Goal: Information Seeking & Learning: Learn about a topic

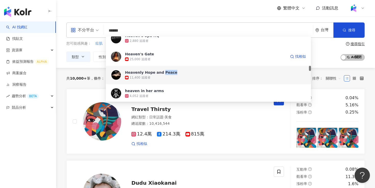
scroll to position [382, 0]
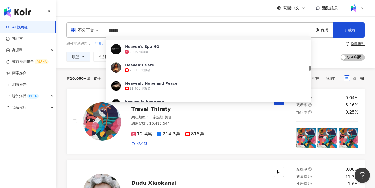
drag, startPoint x: 127, startPoint y: 29, endPoint x: 80, endPoint y: 29, distance: 47.9
click at [80, 29] on div "不分平台 ****** 台灣 搜尋 9ed2005d-f902-4f6b-8a74-7ea2cee634f6 33593546-ecda-47c7-a138-…" at bounding box center [215, 29] width 298 height 15
paste input "***"
type input "*********"
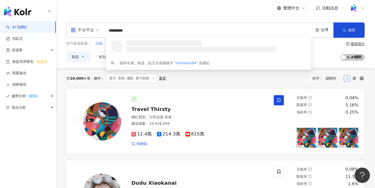
scroll to position [0, 0]
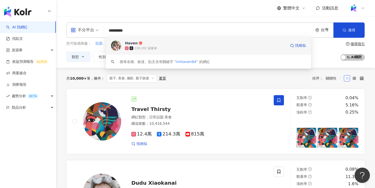
click at [148, 47] on div "110,102 追蹤者" at bounding box center [145, 48] width 23 height 4
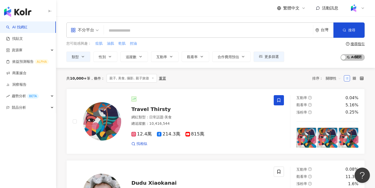
click at [123, 31] on input "search" at bounding box center [208, 31] width 205 height 10
paste input "**********"
type input "**********"
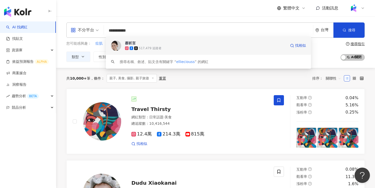
click at [163, 47] on div "517,479 追蹤者" at bounding box center [205, 48] width 161 height 5
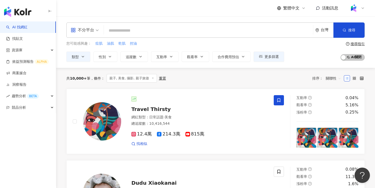
click at [122, 31] on input "search" at bounding box center [208, 31] width 205 height 10
paste input "**********"
type input "**********"
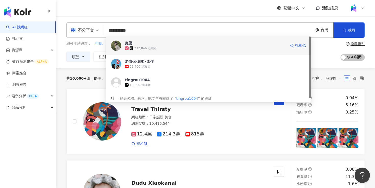
click at [147, 46] on div "232,046 追蹤者" at bounding box center [205, 48] width 161 height 5
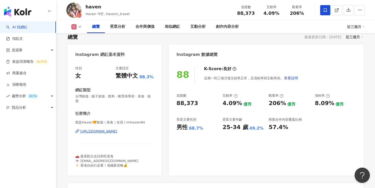
scroll to position [36, 0]
click at [119, 27] on div "受眾分析" at bounding box center [117, 27] width 15 height 6
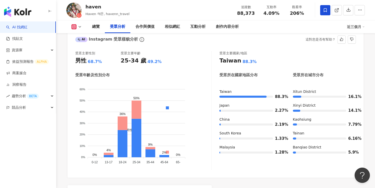
scroll to position [455, 0]
click at [151, 27] on div "合作與價值" at bounding box center [144, 27] width 19 height 6
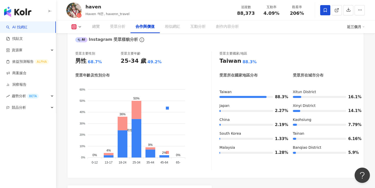
scroll to position [683, 0]
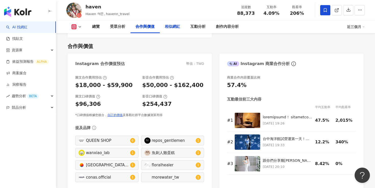
click at [176, 26] on div "相似網紅" at bounding box center [172, 27] width 15 height 6
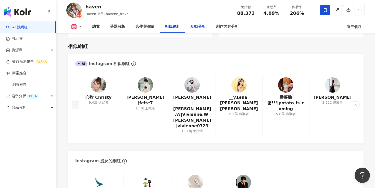
click at [205, 30] on div "互動分析" at bounding box center [197, 27] width 15 height 6
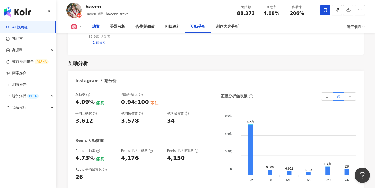
click at [101, 26] on div "總覽" at bounding box center [96, 26] width 18 height 13
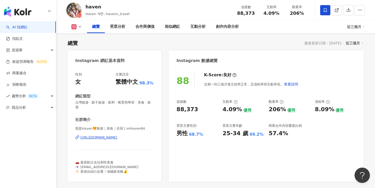
scroll to position [30, 0]
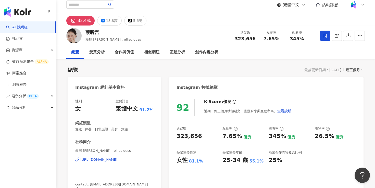
scroll to position [9, 0]
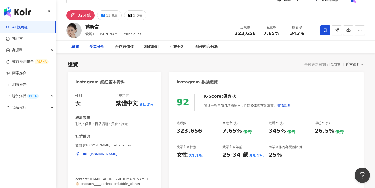
click at [99, 44] on div "受眾分析" at bounding box center [96, 47] width 15 height 6
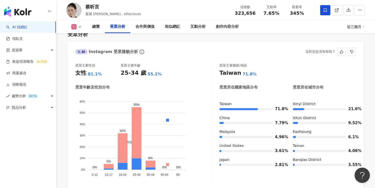
scroll to position [433, 0]
click at [151, 25] on div "合作與價值" at bounding box center [144, 27] width 19 height 6
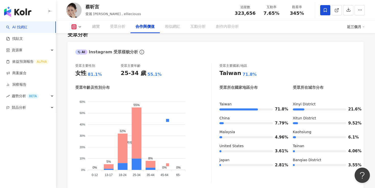
scroll to position [679, 0]
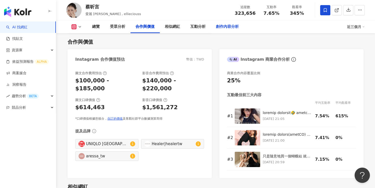
click at [228, 26] on div "創作內容分析" at bounding box center [227, 27] width 23 height 6
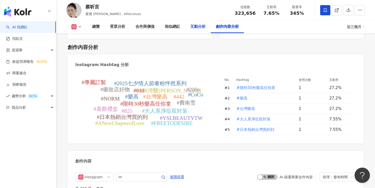
click at [203, 28] on div "互動分析" at bounding box center [197, 27] width 15 height 6
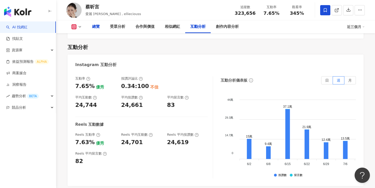
click at [96, 27] on div "總覽" at bounding box center [96, 27] width 8 height 6
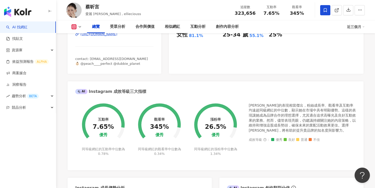
scroll to position [142, 0]
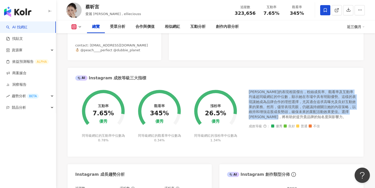
drag, startPoint x: 248, startPoint y: 91, endPoint x: 302, endPoint y: 118, distance: 60.1
click at [302, 118] on div "[PERSON_NAME]的表現相當傑出，粉絲成長率、觀看率及互動率均遠超同級網紅的中位數，顯示她在市場中具有明顯優勢。這樣的表現讓她成為品牌合作的理想選擇，…" at bounding box center [302, 104] width 107 height 30
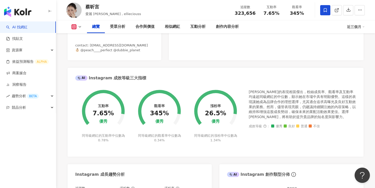
click at [330, 117] on div "[PERSON_NAME]的表現相當傑出，粉絲成長率、觀看率及互動率均遠超同級網紅的中位數，顯示她在市場中具有明顯優勢。這樣的表現讓她成為品牌合作的理想選擇，…" at bounding box center [302, 104] width 107 height 30
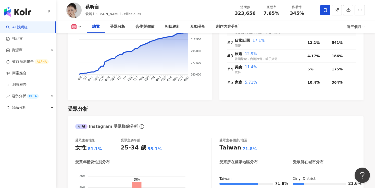
scroll to position [371, 0]
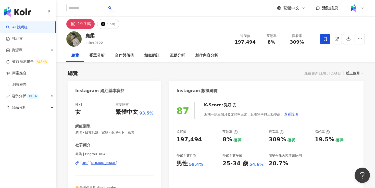
scroll to position [32, 0]
